Goal: Task Accomplishment & Management: Use online tool/utility

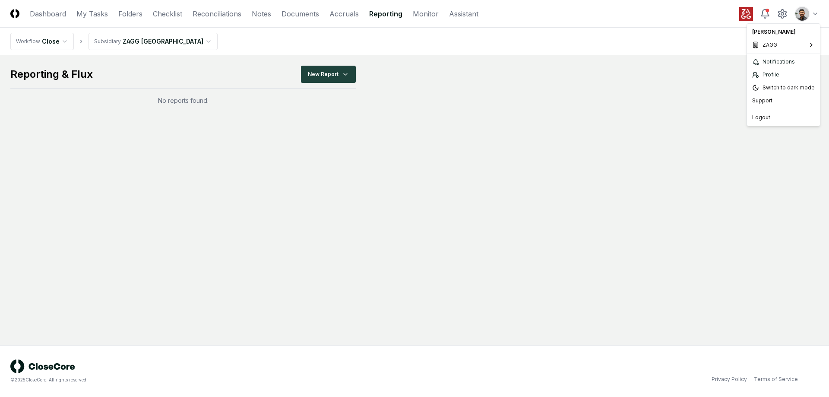
click at [808, 15] on html "CloseCore Dashboard My Tasks Folders Checklist Reconciliations Notes Documents …" at bounding box center [414, 198] width 829 height 397
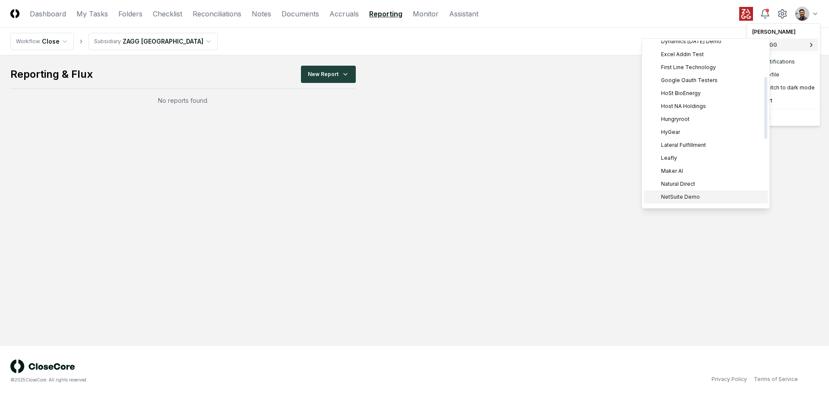
scroll to position [95, 0]
click at [712, 161] on div "Leafly" at bounding box center [706, 158] width 124 height 13
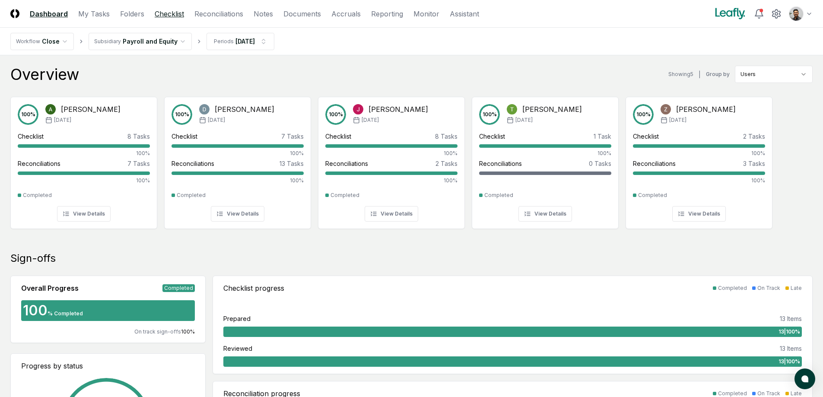
click at [175, 15] on link "Checklist" at bounding box center [169, 14] width 29 height 10
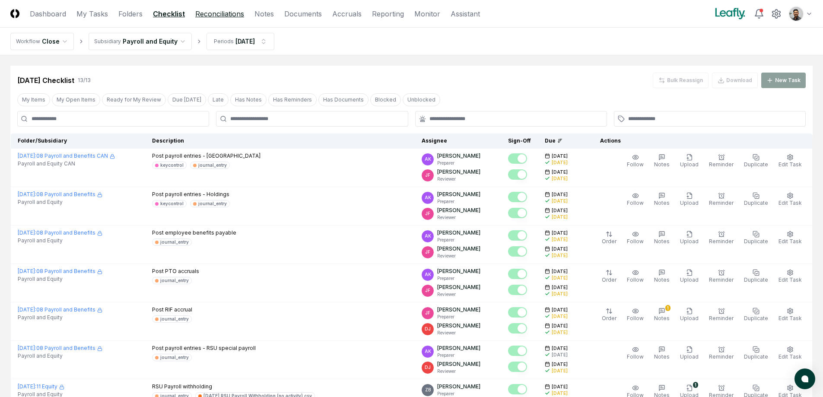
click at [216, 14] on link "Reconciliations" at bounding box center [219, 14] width 49 height 10
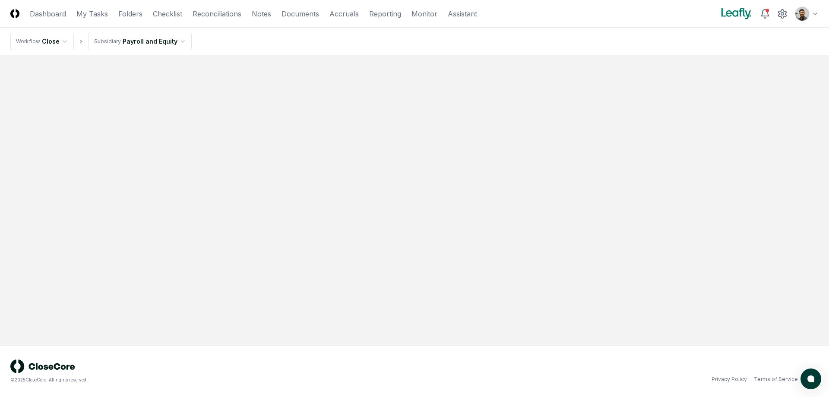
click at [154, 38] on html "CloseCore Dashboard My Tasks Folders Checklist Reconciliations Notes Documents …" at bounding box center [414, 198] width 829 height 397
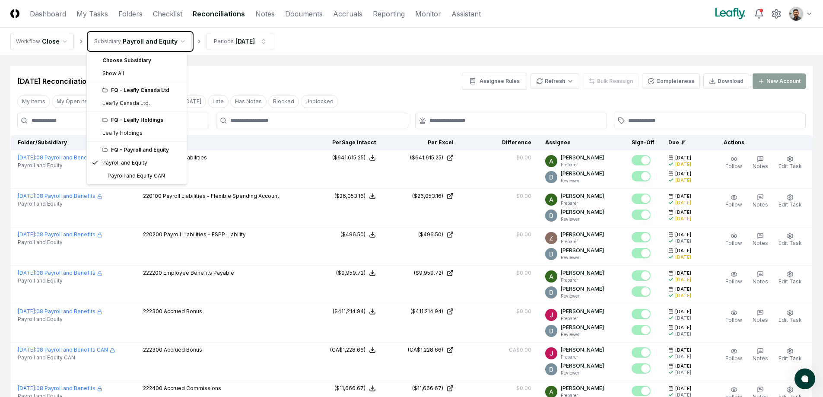
click at [359, 80] on html "CloseCore Dashboard My Tasks Folders Checklist Reconciliations Notes Documents …" at bounding box center [411, 344] width 823 height 689
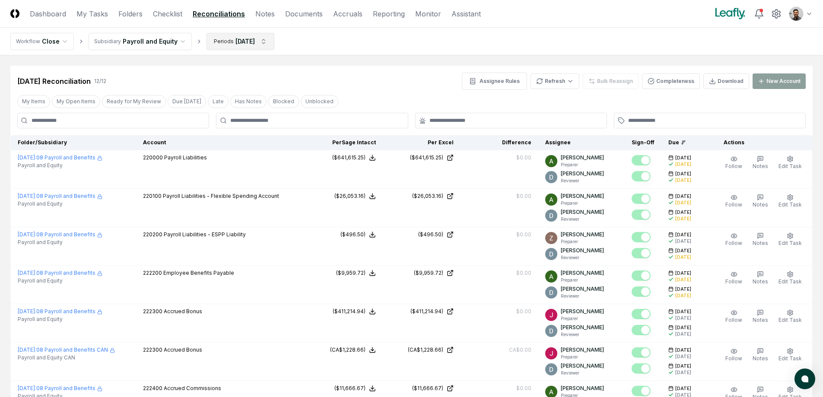
click at [235, 44] on html "CloseCore Dashboard My Tasks Folders Checklist Reconciliations Notes Documents …" at bounding box center [411, 344] width 823 height 689
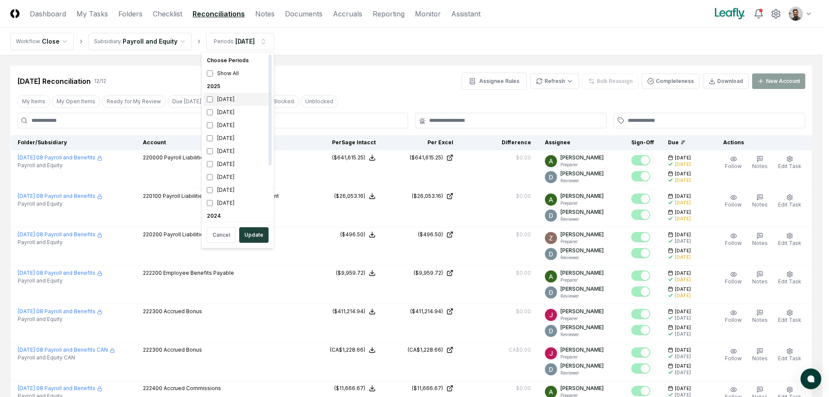
click at [240, 103] on div "[DATE]" at bounding box center [237, 99] width 69 height 13
click at [240, 121] on div "[DATE]" at bounding box center [237, 125] width 69 height 13
click at [255, 231] on button "Update" at bounding box center [253, 235] width 29 height 16
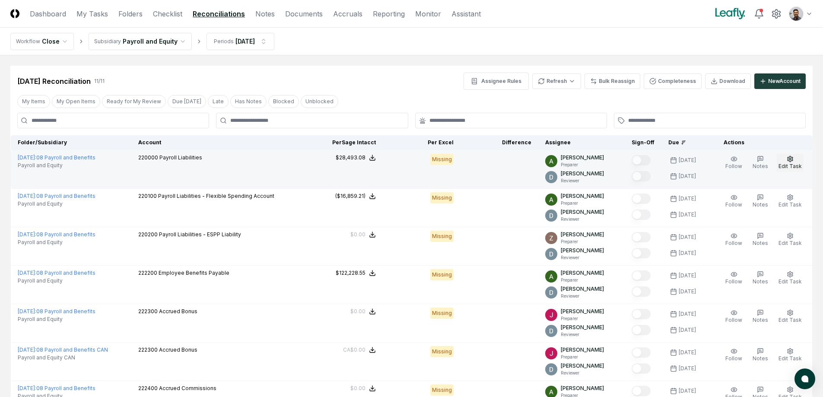
click at [794, 162] on button "Edit Task" at bounding box center [790, 163] width 27 height 18
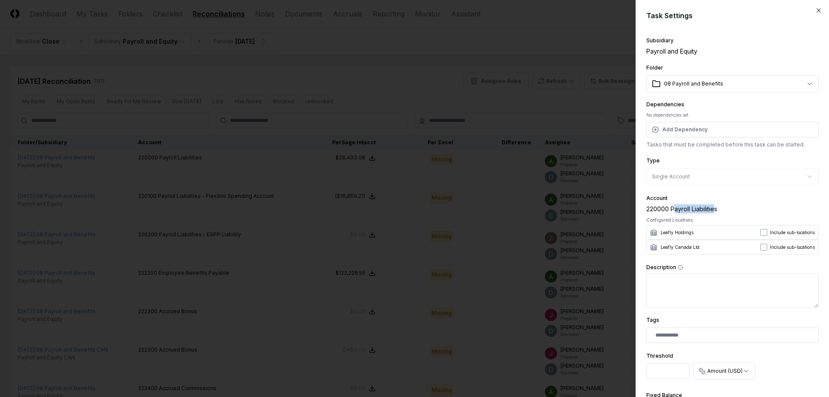
drag, startPoint x: 715, startPoint y: 210, endPoint x: 674, endPoint y: 209, distance: 41.5
click at [674, 209] on div "220000 Payroll Liabilities" at bounding box center [733, 208] width 172 height 9
drag, startPoint x: 665, startPoint y: 210, endPoint x: 709, endPoint y: 211, distance: 44.1
click at [709, 211] on div "220000 Payroll Liabilities" at bounding box center [733, 208] width 172 height 9
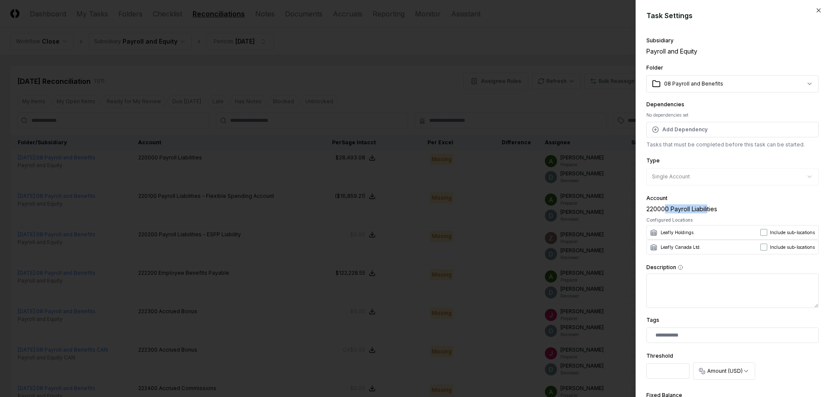
click at [709, 211] on div "220000 Payroll Liabilities" at bounding box center [733, 208] width 172 height 9
click at [566, 149] on div at bounding box center [414, 198] width 829 height 397
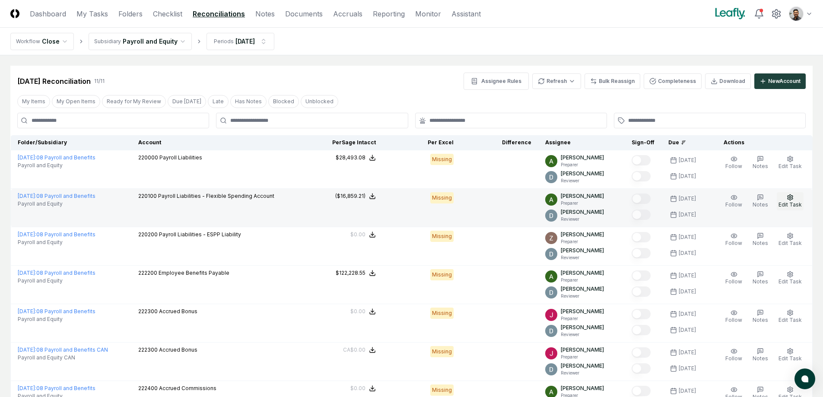
click at [793, 202] on span "Edit Task" at bounding box center [789, 204] width 23 height 6
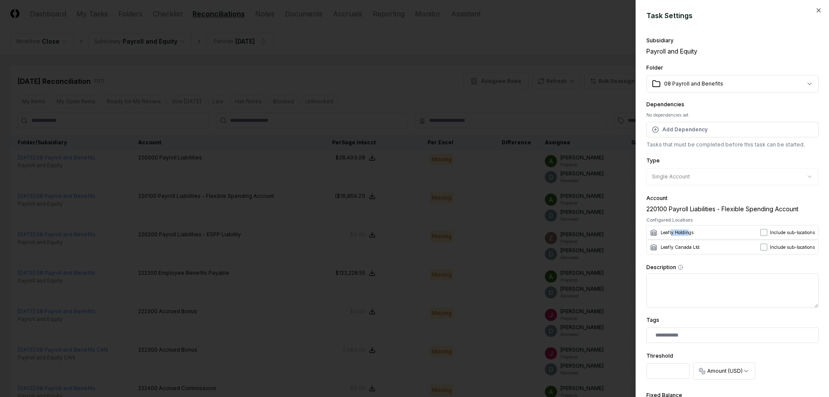
drag, startPoint x: 672, startPoint y: 234, endPoint x: 687, endPoint y: 232, distance: 15.3
click at [687, 232] on span "Leafly Holdings" at bounding box center [677, 232] width 33 height 6
click at [541, 224] on div at bounding box center [414, 198] width 829 height 397
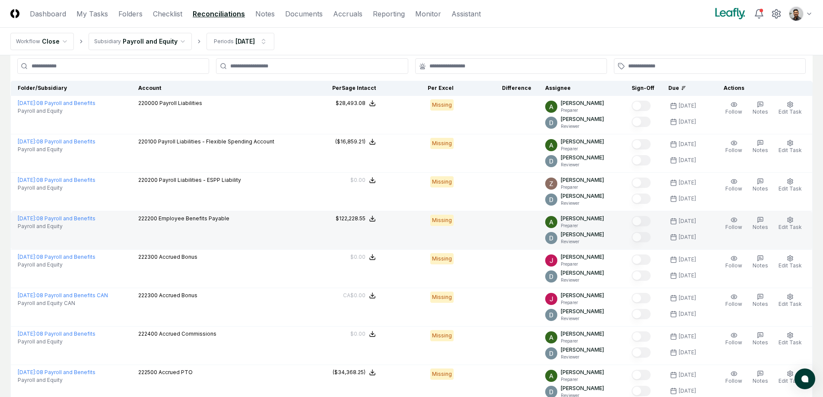
scroll to position [56, 0]
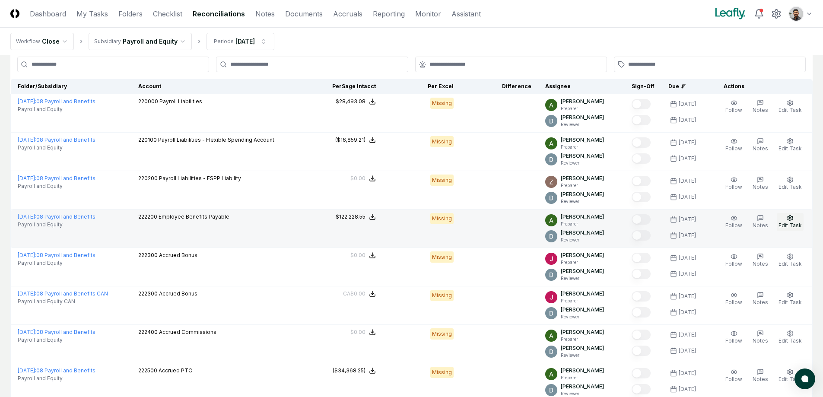
click at [786, 223] on span "Edit Task" at bounding box center [789, 225] width 23 height 6
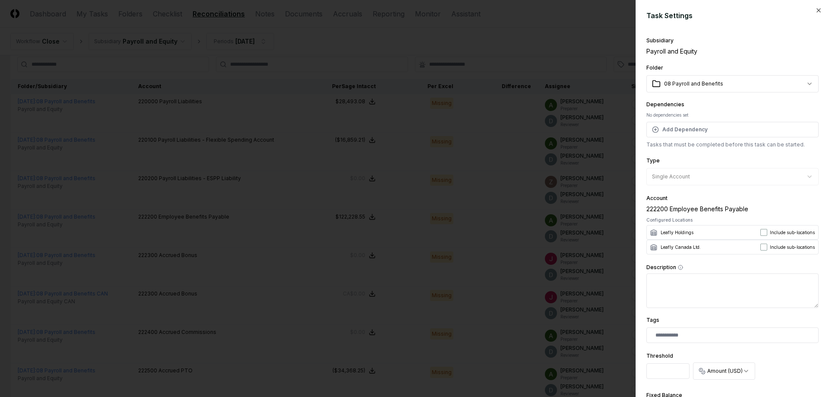
click at [493, 208] on div at bounding box center [414, 198] width 829 height 397
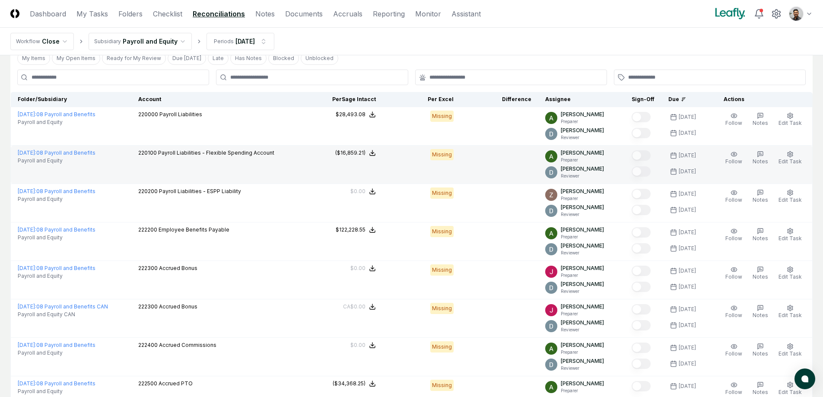
scroll to position [43, 0]
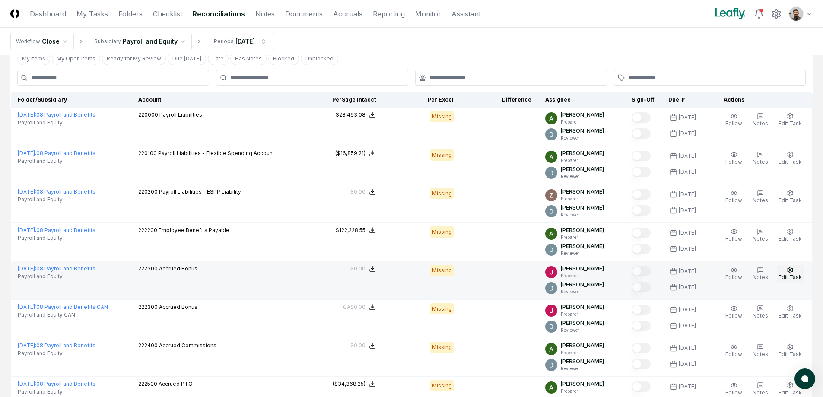
click at [796, 273] on button "Edit Task" at bounding box center [790, 274] width 27 height 18
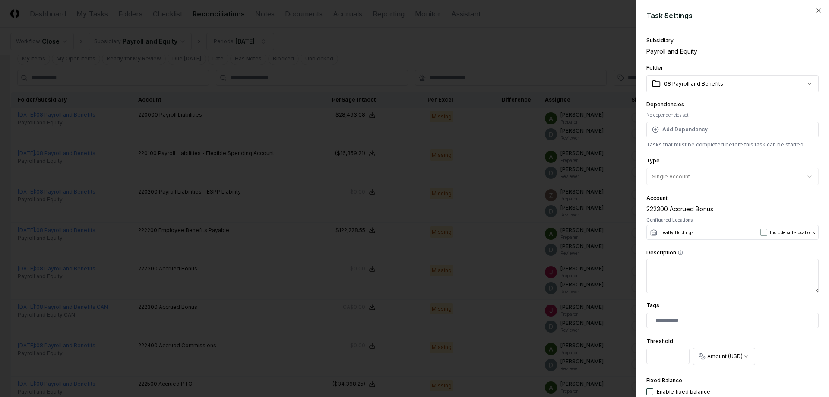
click at [545, 243] on div at bounding box center [414, 198] width 829 height 397
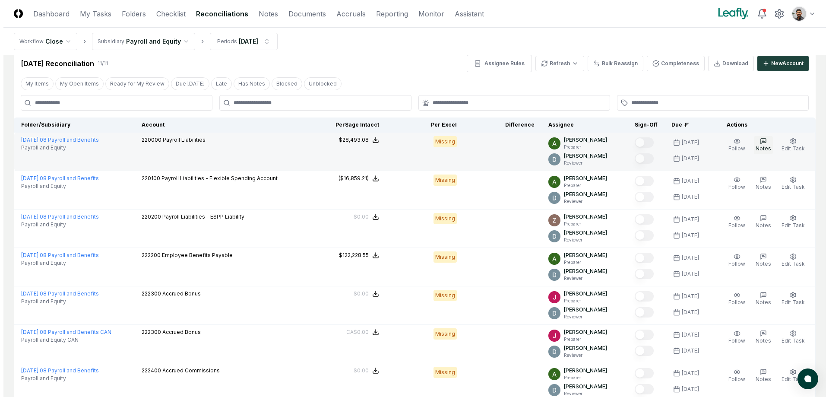
scroll to position [0, 0]
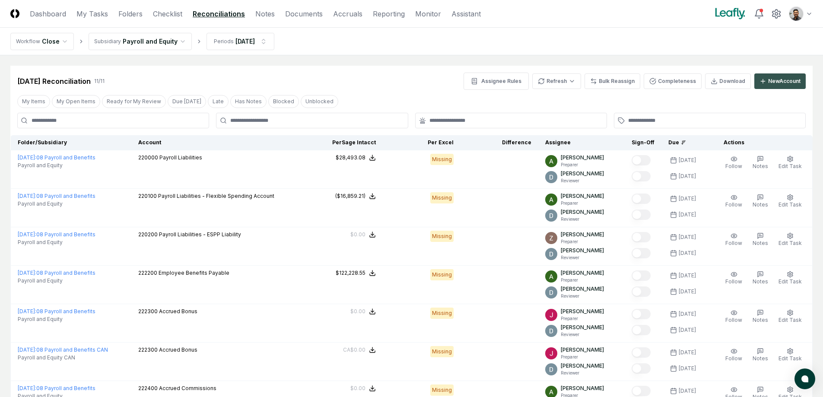
click at [787, 81] on div "New Account" at bounding box center [784, 81] width 32 height 8
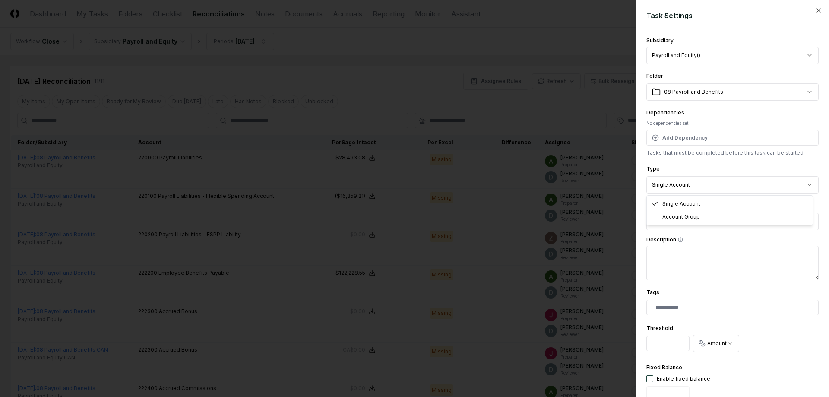
click at [706, 184] on body "CloseCore Dashboard My Tasks Folders Checklist Reconciliations Notes Documents …" at bounding box center [411, 325] width 823 height 650
click at [711, 162] on body "CloseCore Dashboard My Tasks Folders Checklist Reconciliations Notes Documents …" at bounding box center [411, 325] width 823 height 650
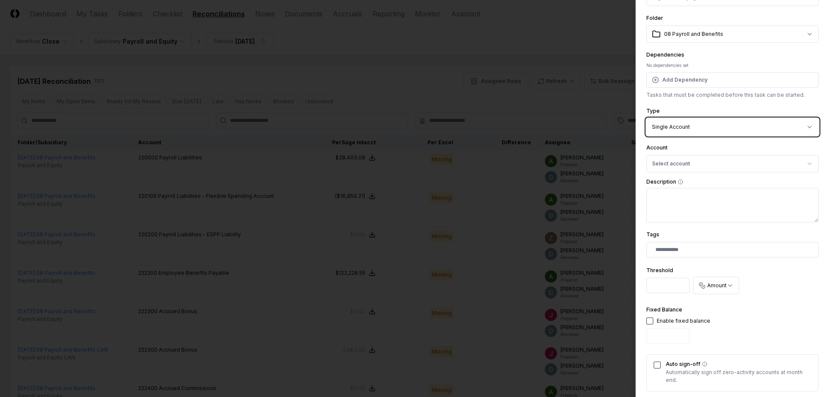
scroll to position [62, 0]
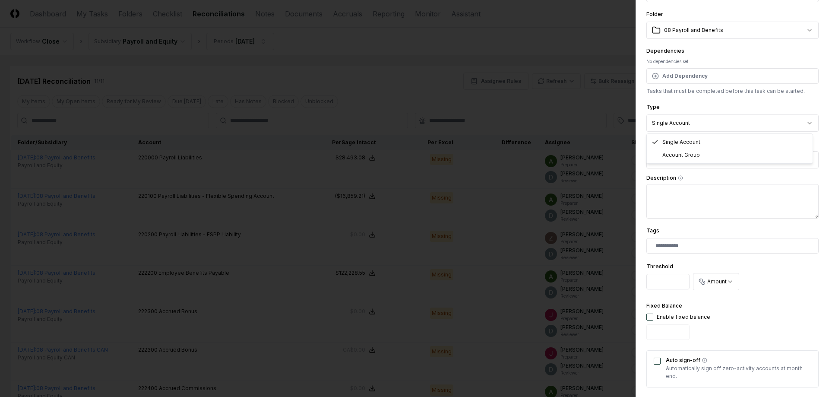
click at [707, 125] on body "CloseCore Dashboard My Tasks Folders Checklist Reconciliations Notes Documents …" at bounding box center [411, 325] width 823 height 650
click at [713, 106] on body "CloseCore Dashboard My Tasks Folders Checklist Reconciliations Notes Documents …" at bounding box center [411, 325] width 823 height 650
click at [701, 157] on button "Select account" at bounding box center [733, 159] width 172 height 17
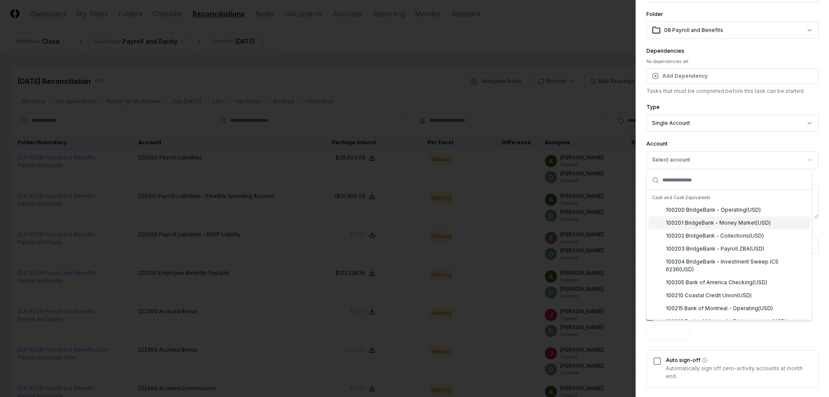
click at [712, 220] on div "100201 BridgeBank - Money Market ( USD )" at bounding box center [718, 223] width 105 height 8
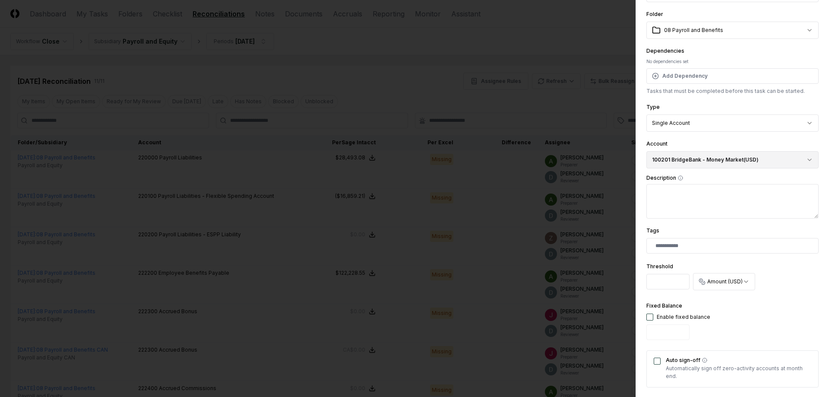
click at [711, 158] on button "100201 BridgeBank - Money Market ( USD )" at bounding box center [733, 159] width 172 height 17
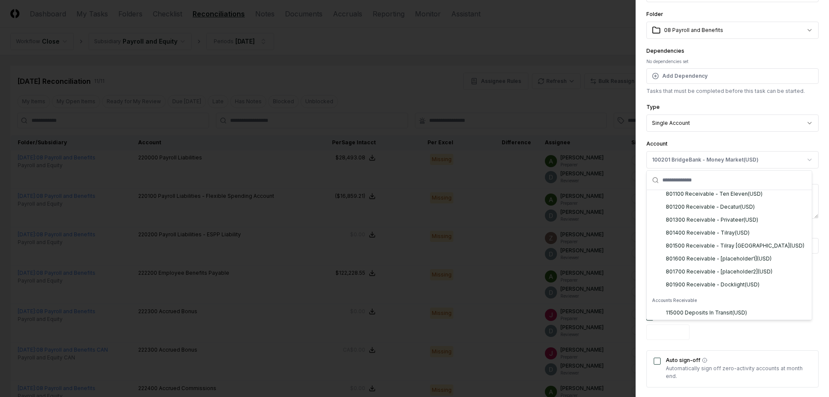
scroll to position [818, 0]
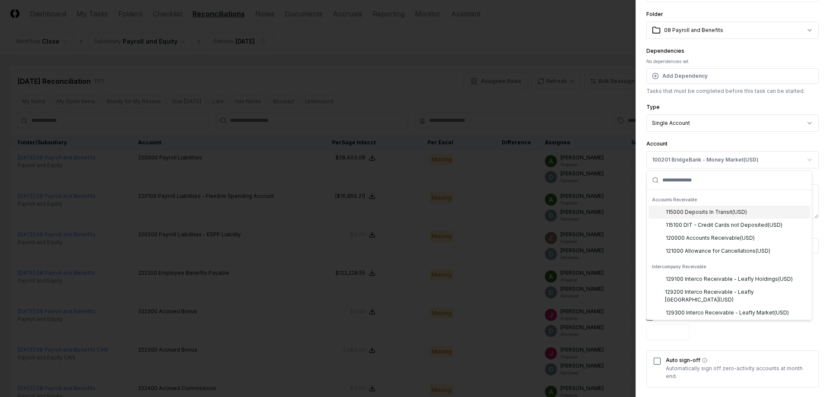
click at [714, 215] on div "115000 Deposits In Transit ( USD )" at bounding box center [706, 212] width 81 height 8
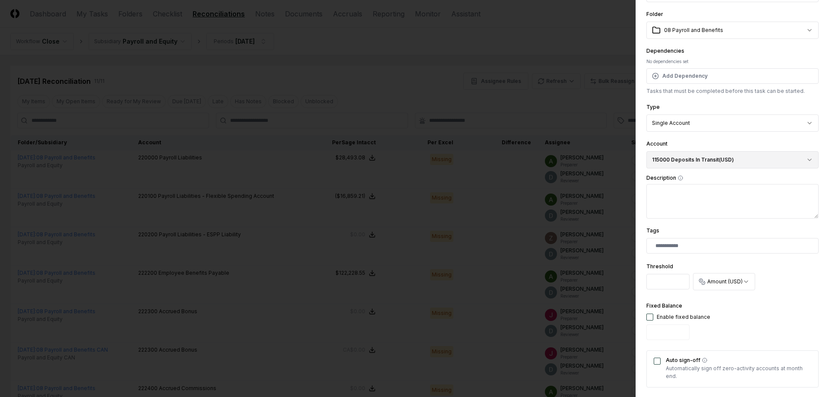
click at [702, 159] on button "115000 Deposits In Transit ( USD )" at bounding box center [733, 159] width 172 height 17
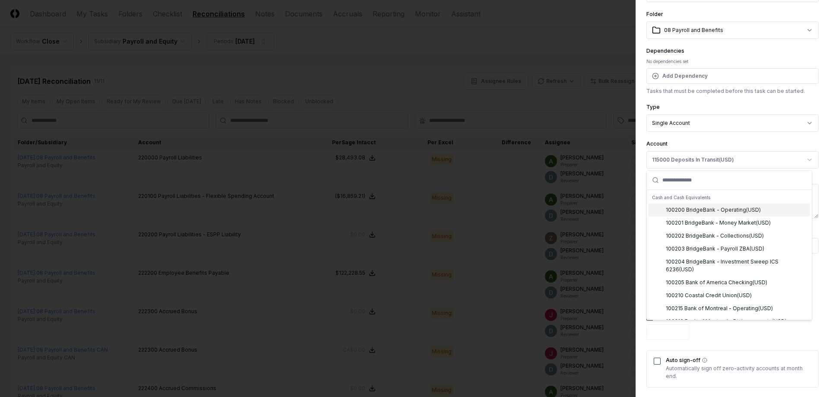
click at [709, 137] on div "**********" at bounding box center [733, 235] width 172 height 525
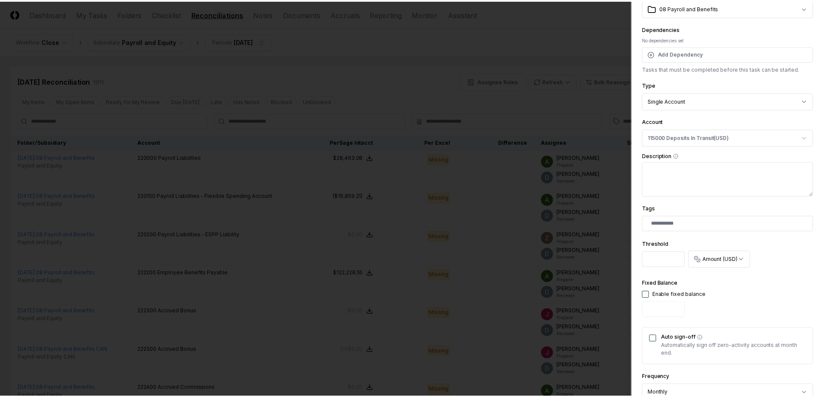
scroll to position [218, 0]
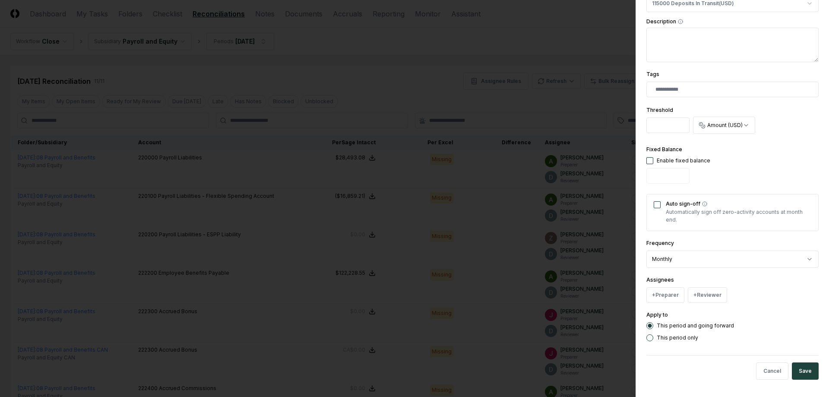
click at [469, 208] on body "CloseCore Dashboard My Tasks Folders Checklist Reconciliations Notes Documents …" at bounding box center [411, 325] width 823 height 650
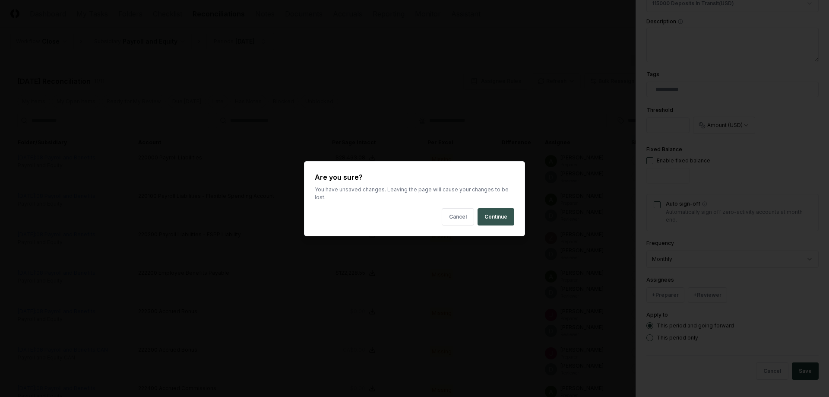
click at [484, 213] on button "Continue" at bounding box center [496, 216] width 37 height 17
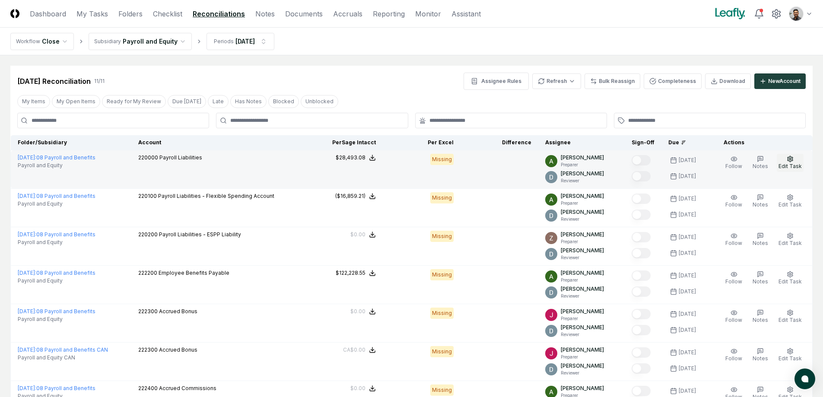
click at [787, 160] on icon "button" at bounding box center [790, 158] width 7 height 7
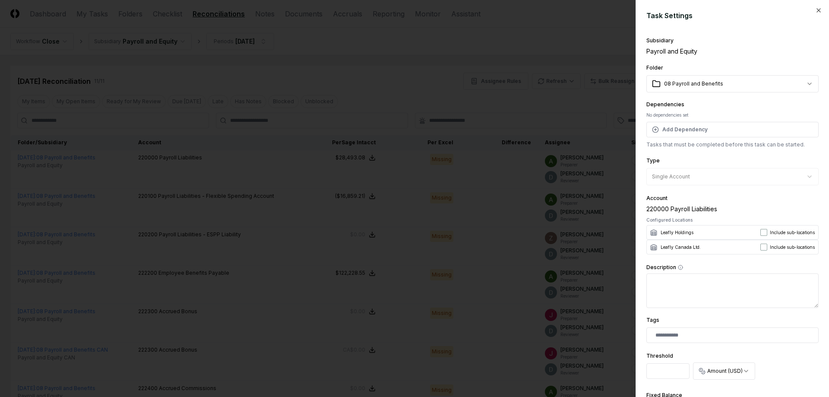
click at [556, 107] on div at bounding box center [414, 198] width 829 height 397
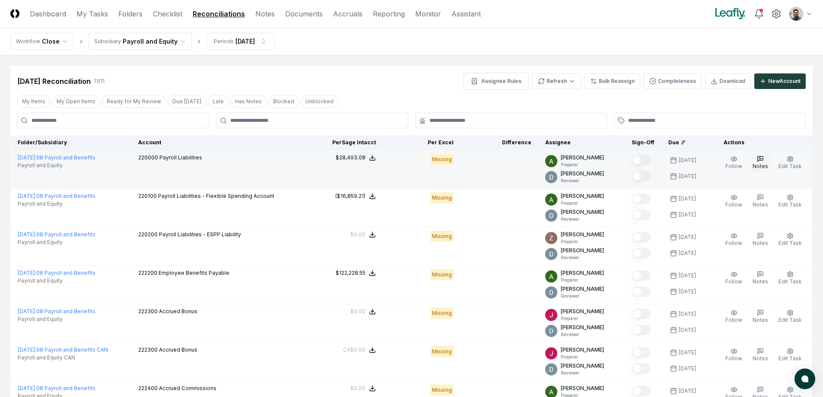
click at [761, 160] on icon "button" at bounding box center [760, 158] width 7 height 7
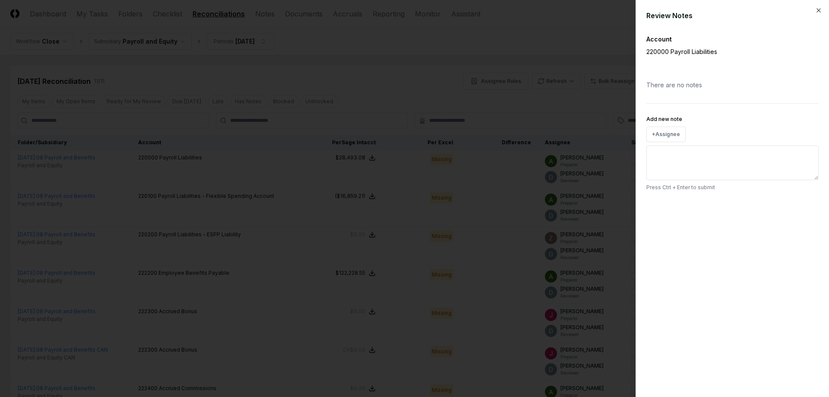
click at [574, 224] on div at bounding box center [414, 198] width 829 height 397
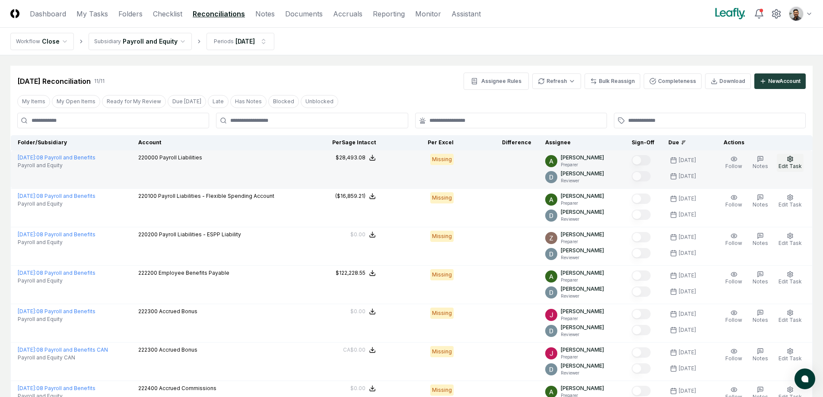
click at [793, 158] on icon "button" at bounding box center [789, 159] width 5 height 6
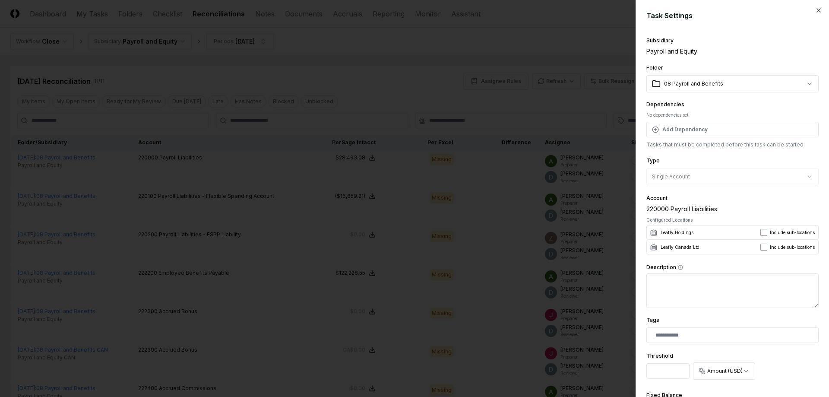
click at [533, 224] on div at bounding box center [414, 198] width 829 height 397
